Goal: Communication & Community: Answer question/provide support

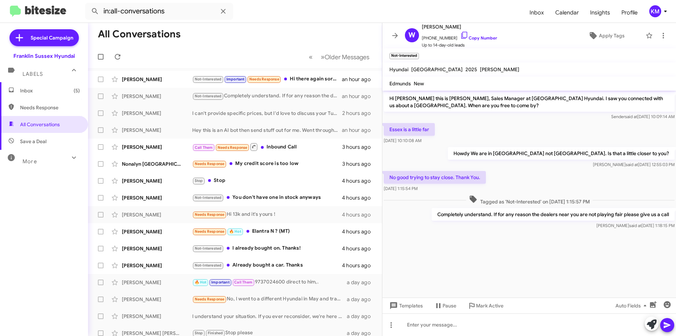
scroll to position [0, 0]
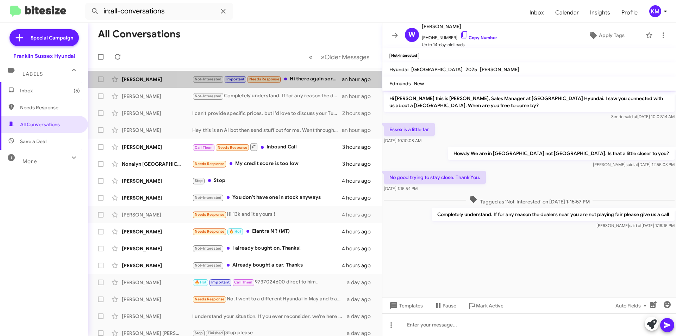
click at [307, 81] on div "Not-Interested Important Needs Response Hi there again sorry I had a phone call…" at bounding box center [267, 79] width 150 height 8
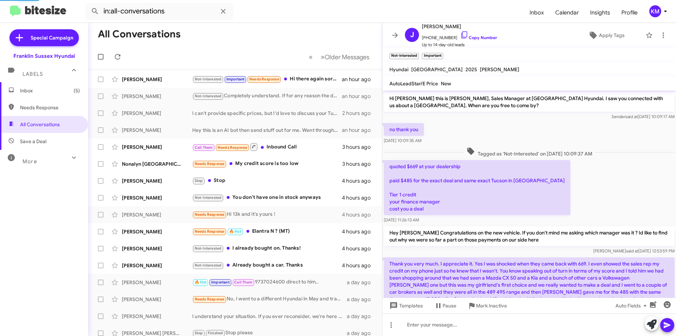
scroll to position [162, 0]
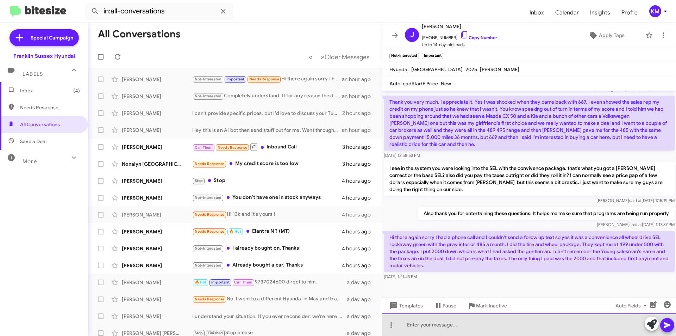
click at [430, 324] on div at bounding box center [530, 324] width 294 height 23
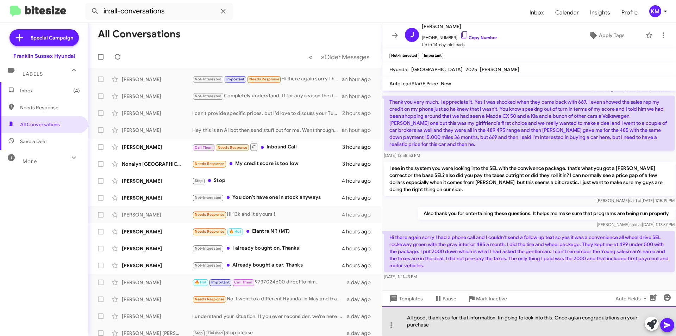
click at [578, 318] on div "All good, thank you for that information. Im going to look into this. Once agia…" at bounding box center [530, 321] width 294 height 30
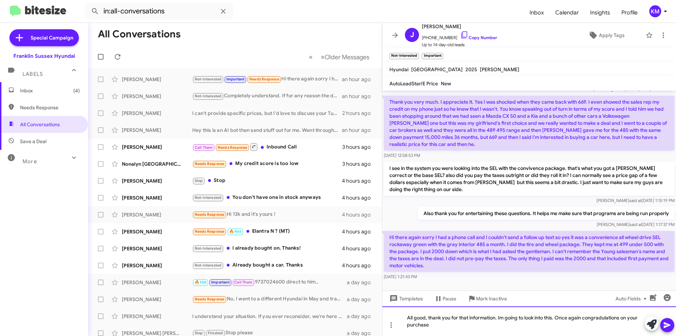
click at [598, 320] on div "All good, thank you for that information. Im going to look into this. Once agai…" at bounding box center [530, 321] width 294 height 30
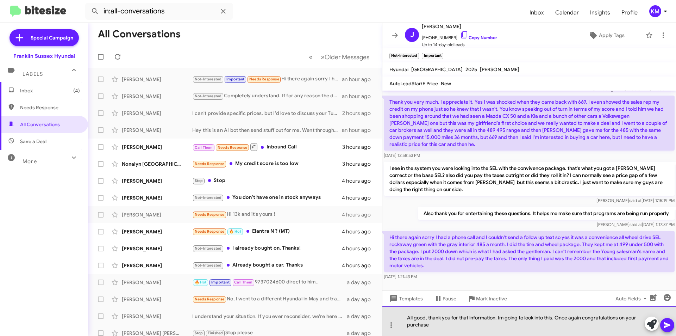
click at [436, 326] on div "All good, thank you for that information. Im going to look into this. Once agai…" at bounding box center [530, 321] width 294 height 30
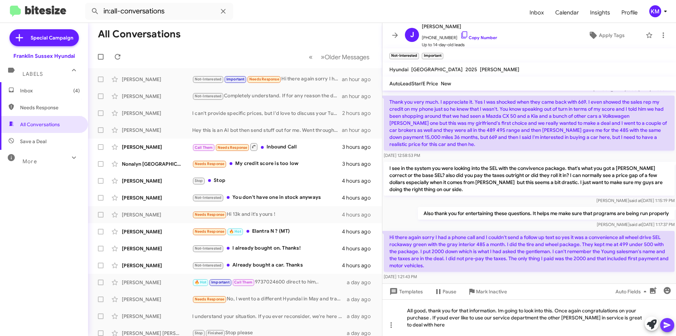
click at [665, 322] on icon at bounding box center [667, 325] width 8 height 8
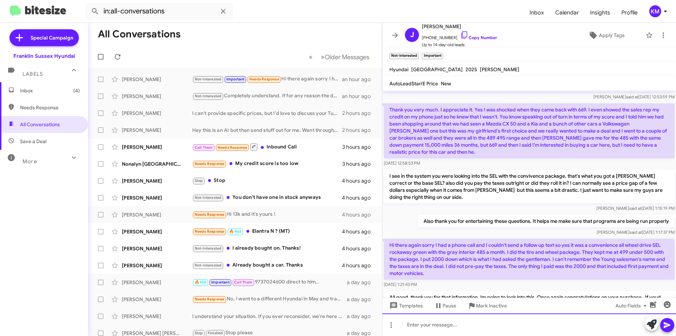
scroll to position [194, 0]
